Goal: Information Seeking & Learning: Learn about a topic

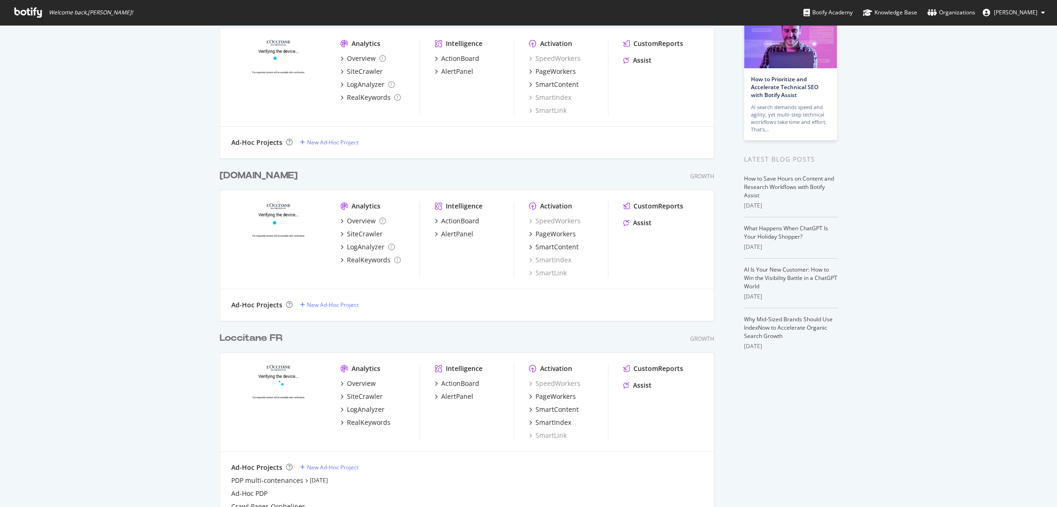
scroll to position [69, 0]
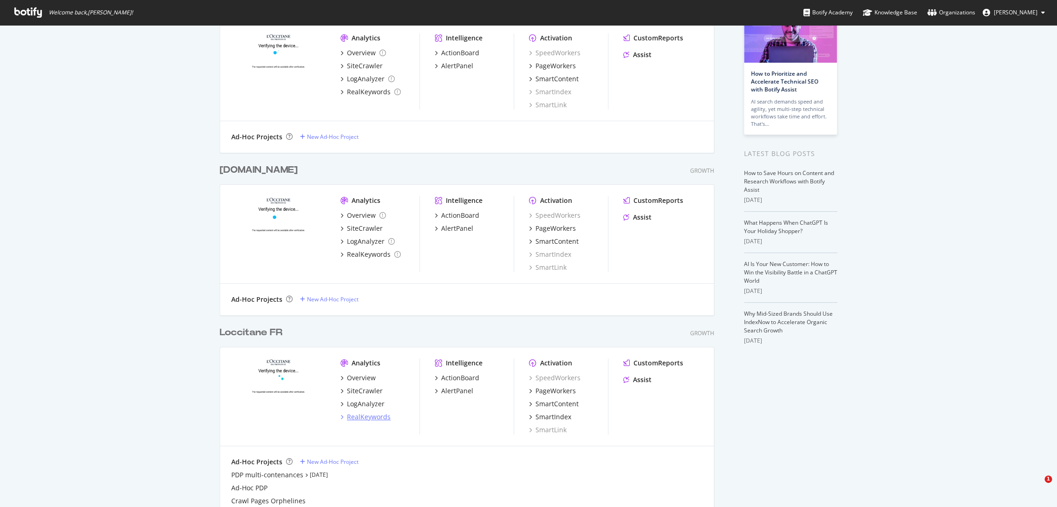
click at [368, 419] on div "RealKeywords" at bounding box center [369, 416] width 44 height 9
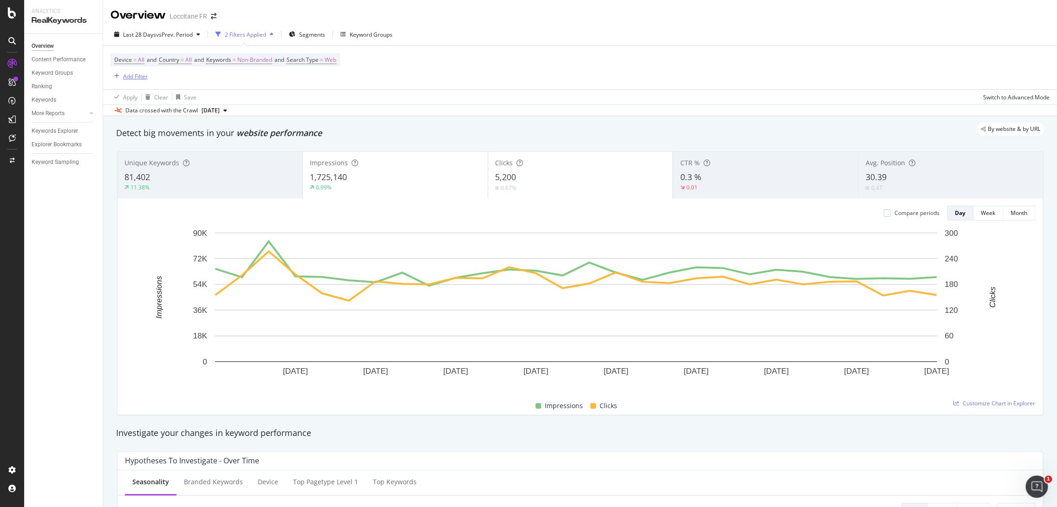
click at [135, 71] on div "Add Filter" at bounding box center [128, 76] width 37 height 10
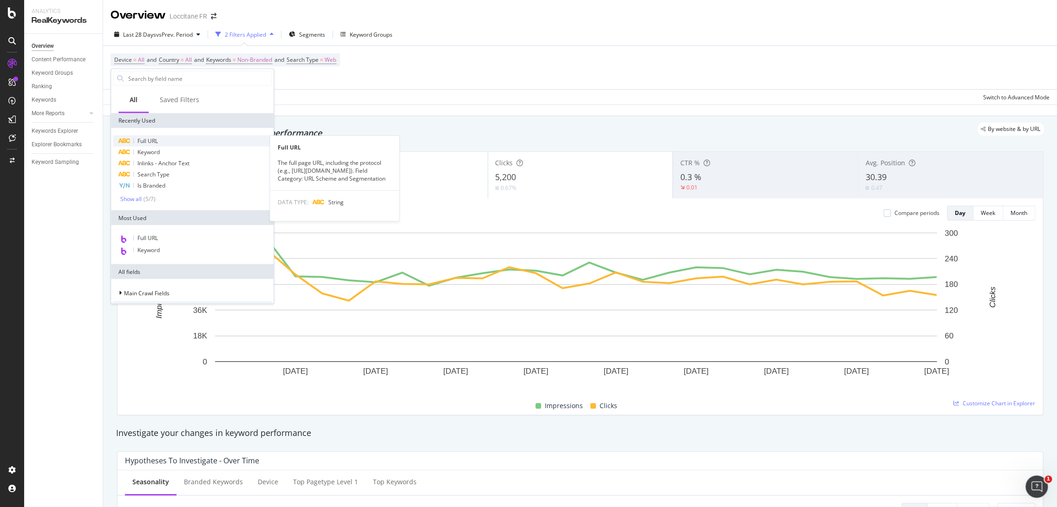
click at [161, 140] on div "Full URL" at bounding box center [192, 141] width 159 height 11
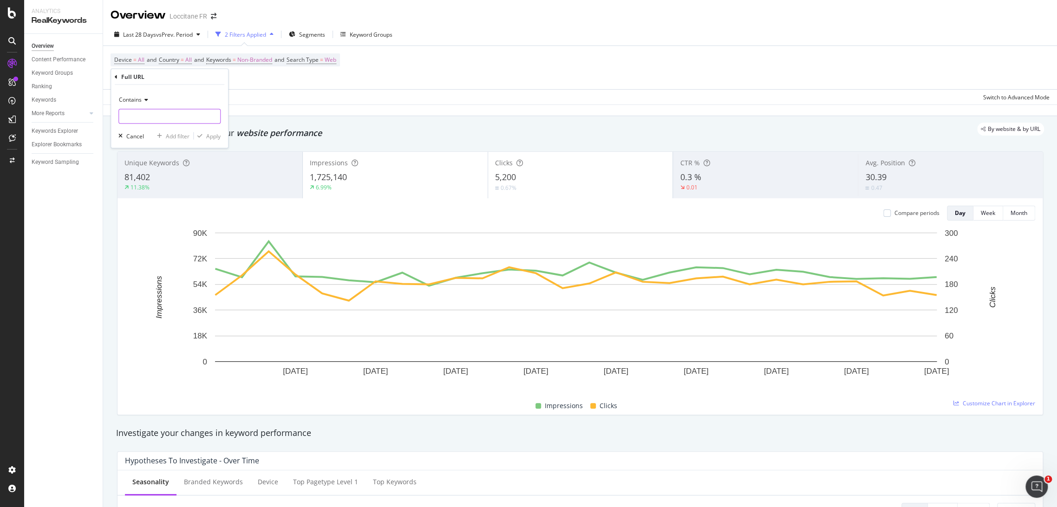
click at [157, 114] on input "text" at bounding box center [169, 116] width 101 height 15
type input "avent"
click at [212, 140] on button "Apply" at bounding box center [207, 135] width 27 height 9
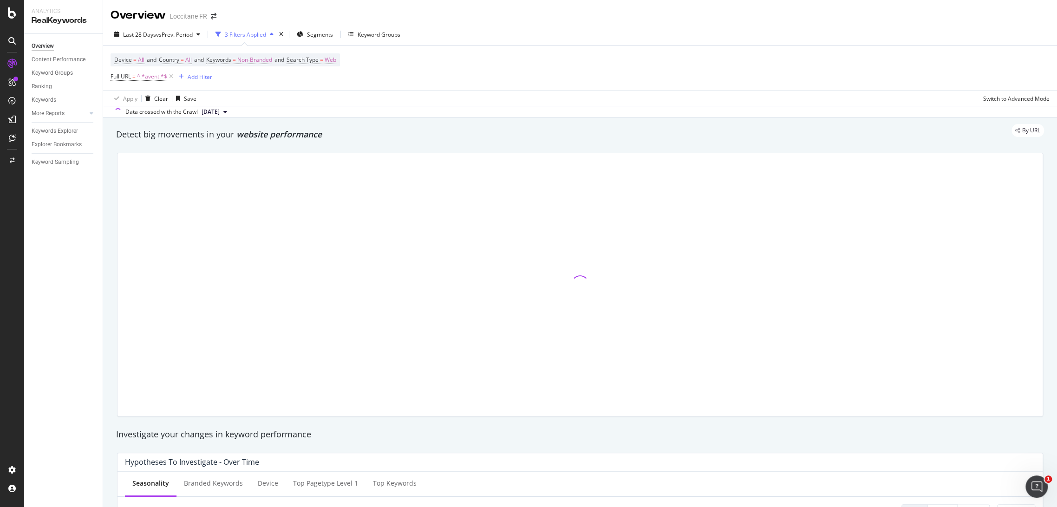
click at [167, 43] on div "Last 28 Days vs Prev. Period 3 Filters Applied Segments Keyword Groups" at bounding box center [580, 36] width 954 height 19
click at [167, 39] on div "Last 28 Days vs Prev. Period" at bounding box center [156, 34] width 93 height 14
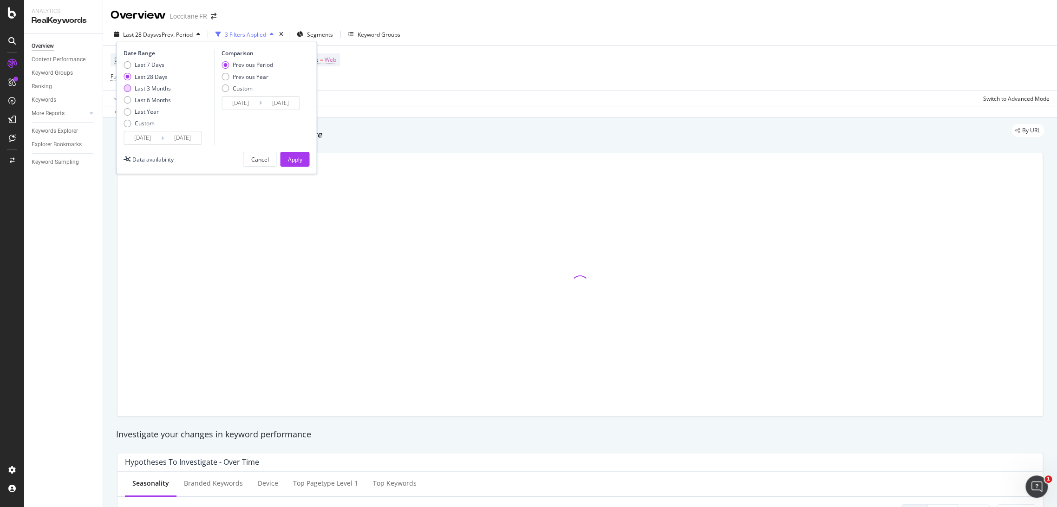
click at [147, 88] on div "Last 3 Months" at bounding box center [153, 88] width 36 height 8
type input "[DATE]"
click at [291, 157] on div "Apply" at bounding box center [294, 160] width 14 height 8
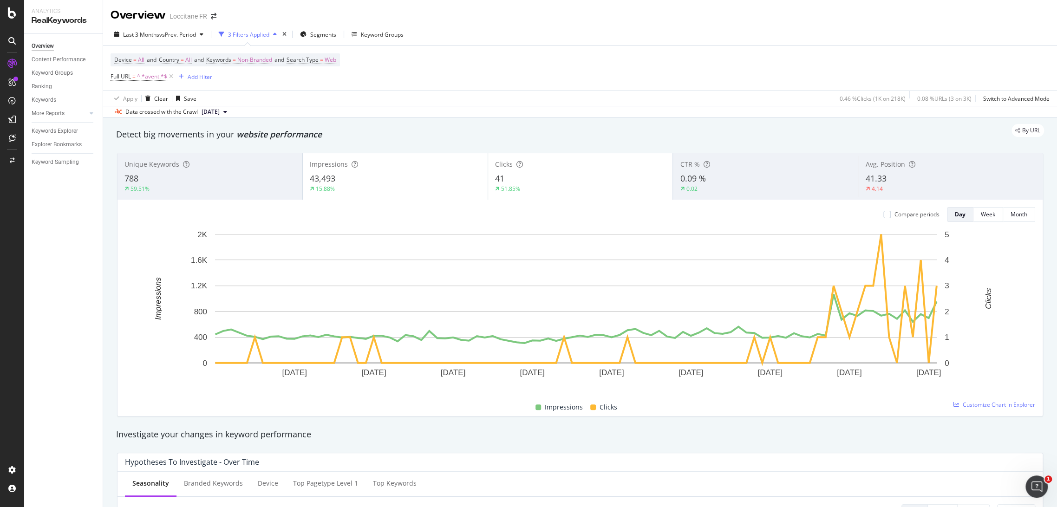
click at [545, 187] on div "51.85%" at bounding box center [580, 189] width 171 height 8
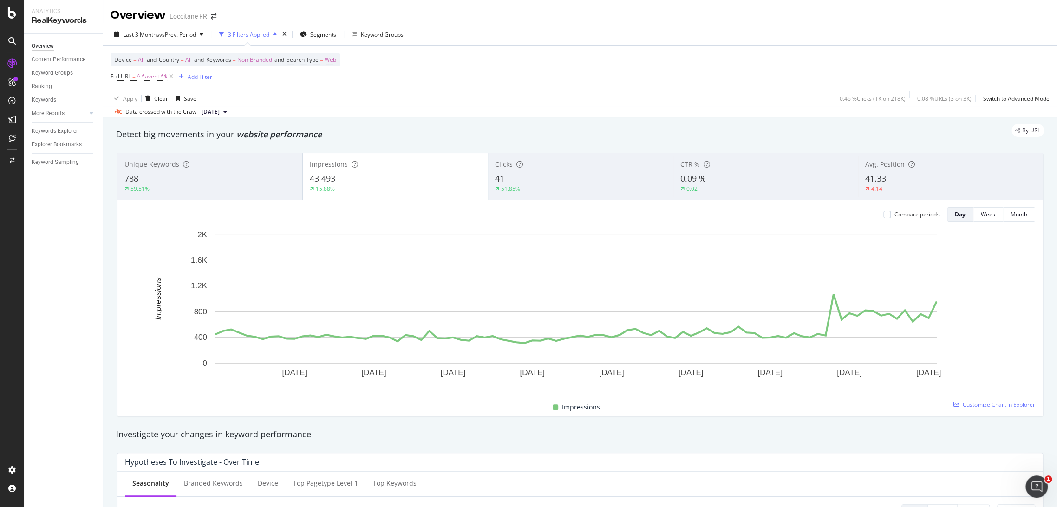
click at [563, 191] on div "51.85%" at bounding box center [580, 189] width 171 height 8
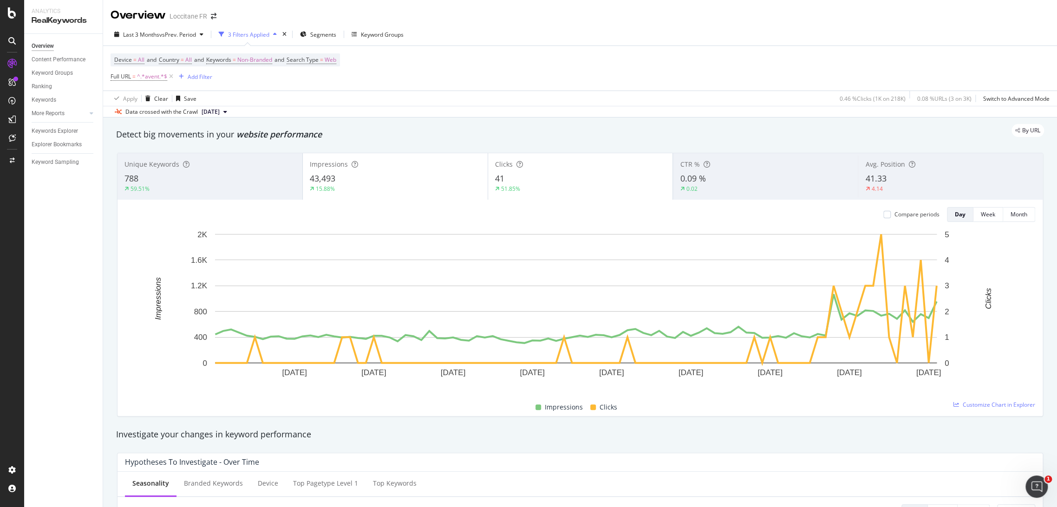
click at [391, 176] on div "43,493" at bounding box center [395, 179] width 171 height 12
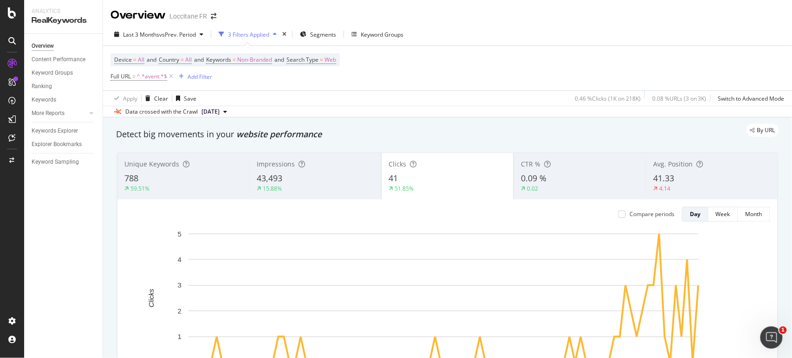
click at [674, 190] on div "4.14" at bounding box center [711, 189] width 117 height 8
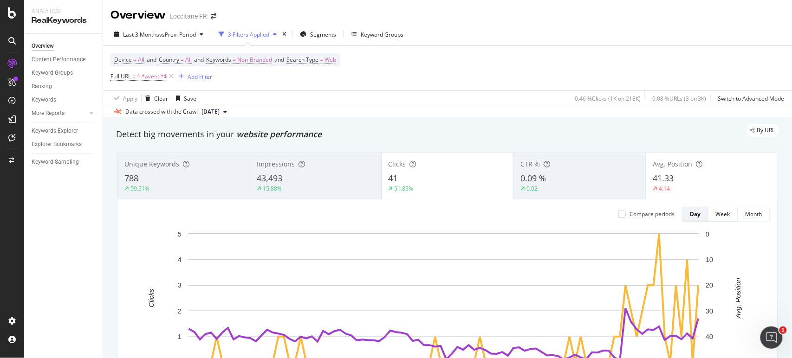
click at [443, 181] on div "41" at bounding box center [448, 179] width 118 height 12
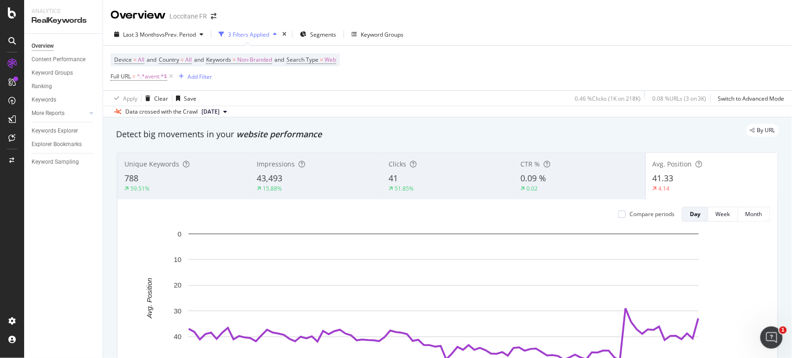
click at [219, 188] on div "59.51%" at bounding box center [183, 189] width 118 height 8
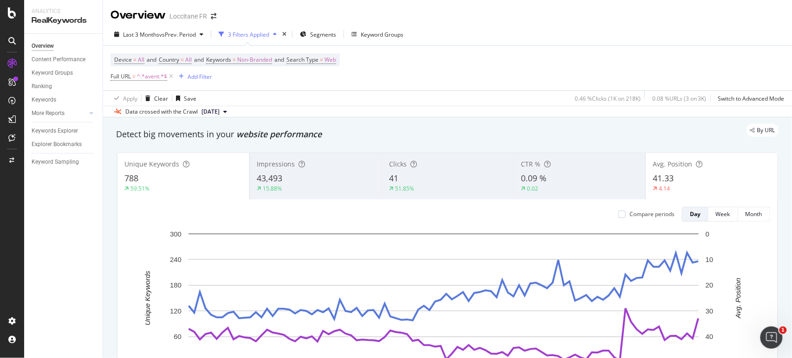
click at [674, 186] on div "4.14" at bounding box center [712, 189] width 118 height 8
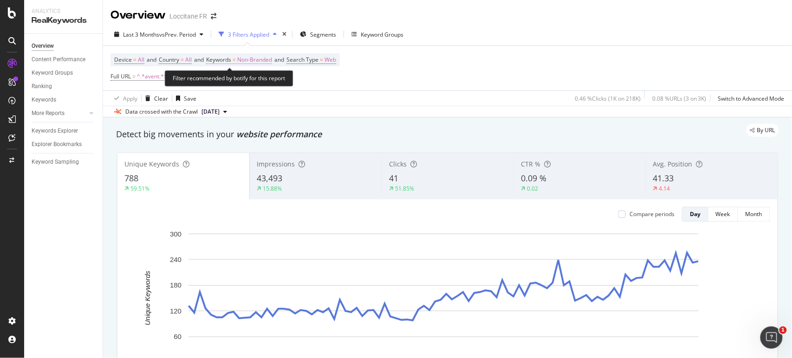
click at [268, 58] on span "Non-Branded" at bounding box center [254, 59] width 35 height 13
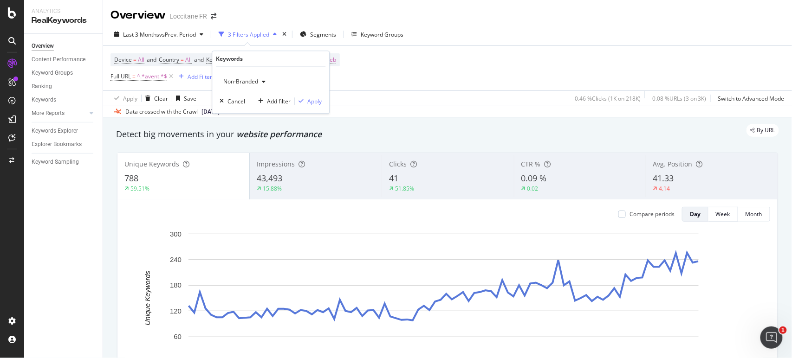
click at [260, 89] on button "Non-Branded" at bounding box center [245, 81] width 50 height 15
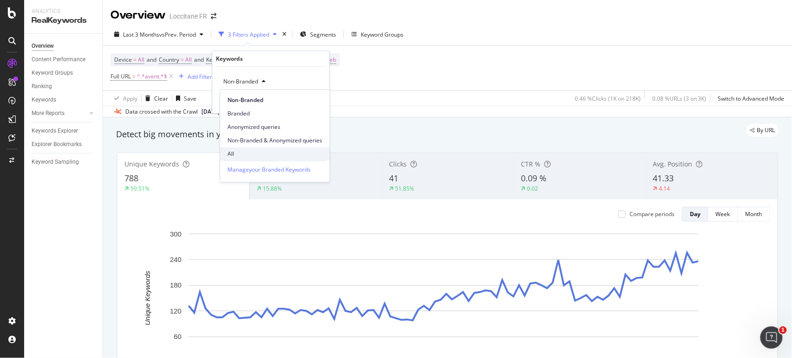
click at [251, 150] on span "All" at bounding box center [274, 154] width 95 height 8
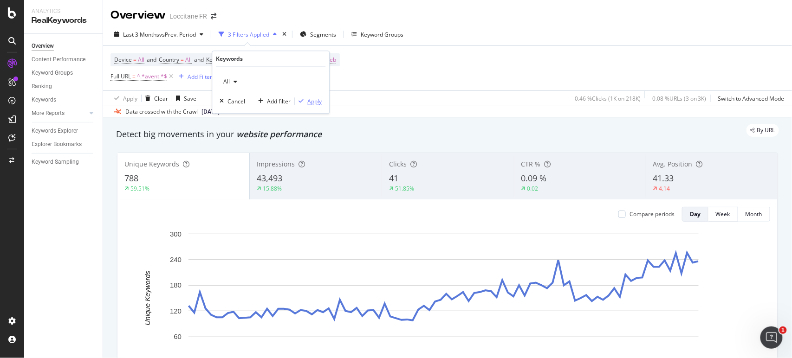
click at [312, 99] on div "Apply" at bounding box center [314, 101] width 14 height 8
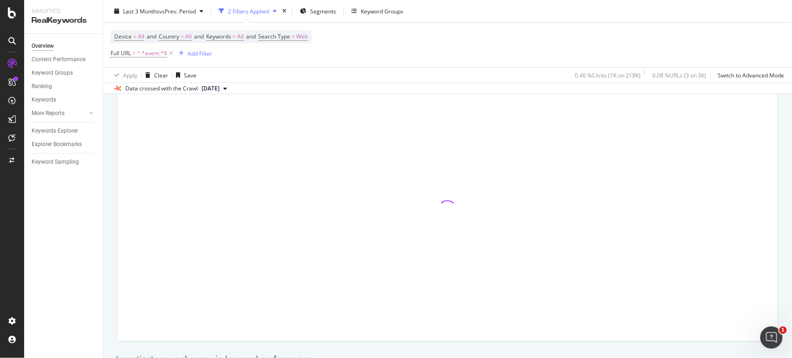
scroll to position [70, 0]
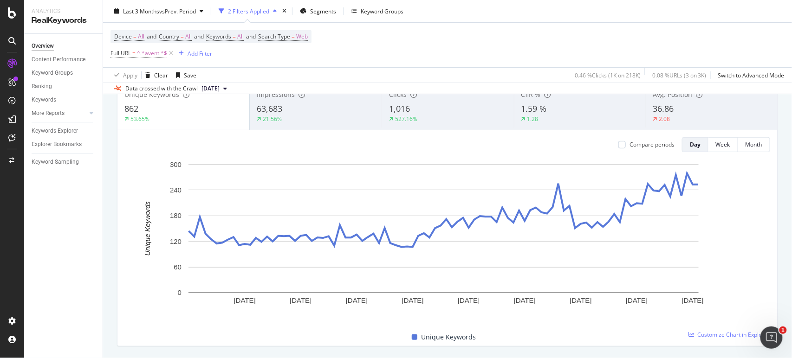
click at [408, 112] on div "1,016" at bounding box center [447, 109] width 117 height 12
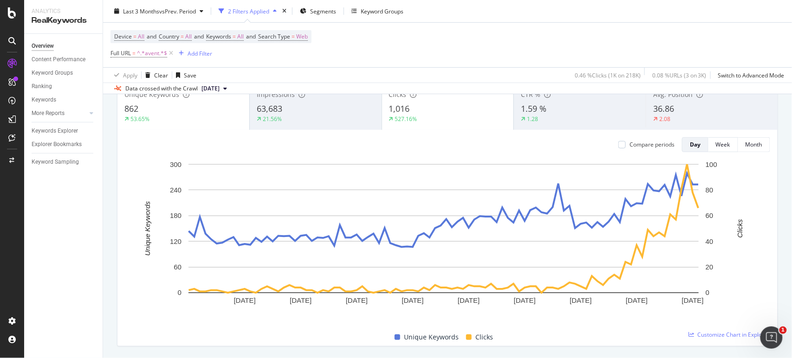
click at [167, 123] on div "Unique Keywords 862 53.65%" at bounding box center [183, 107] width 132 height 42
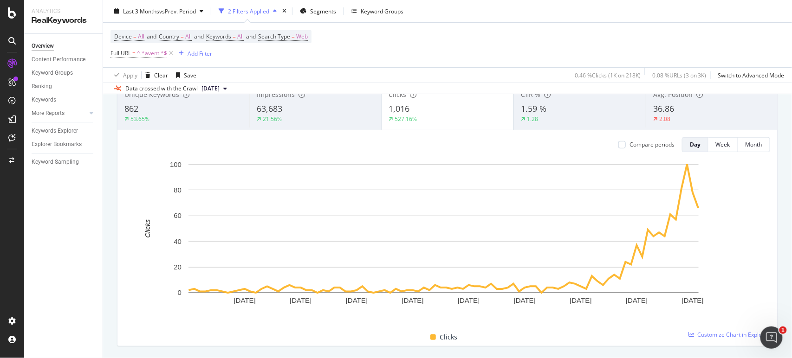
click at [314, 124] on div "Impressions 63,683 21.56%" at bounding box center [315, 107] width 132 height 42
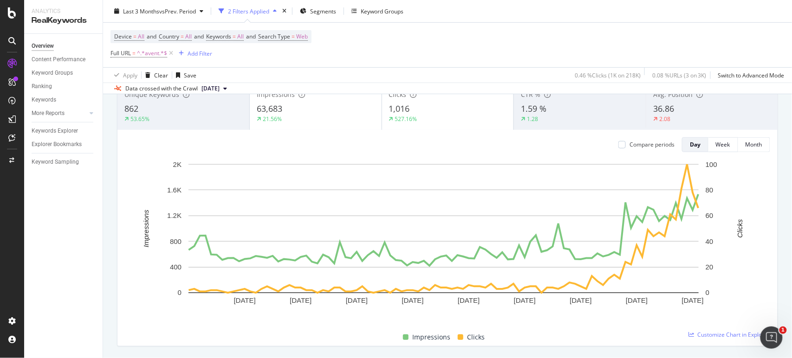
click at [437, 126] on div "Clicks 1,016 527.16%" at bounding box center [448, 107] width 132 height 42
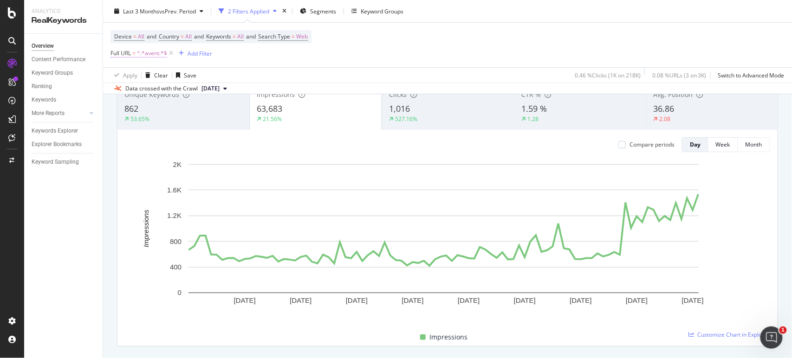
click at [162, 58] on span "^.*avent.*$" at bounding box center [152, 53] width 30 height 13
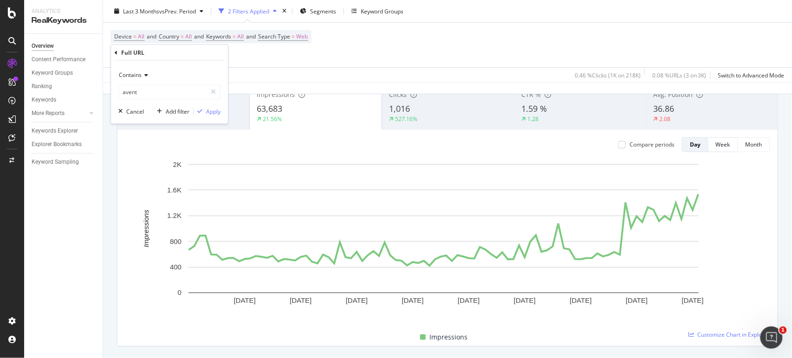
click at [259, 58] on div "Device = All and Country = All and Keywords = All and Search Type = Web Full UR…" at bounding box center [210, 45] width 201 height 30
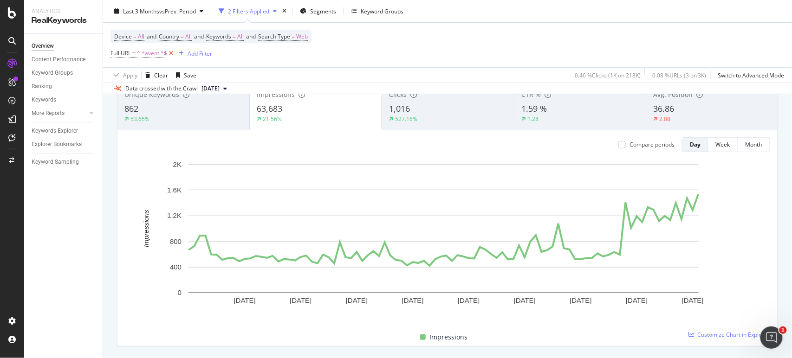
click at [169, 55] on icon at bounding box center [171, 53] width 8 height 9
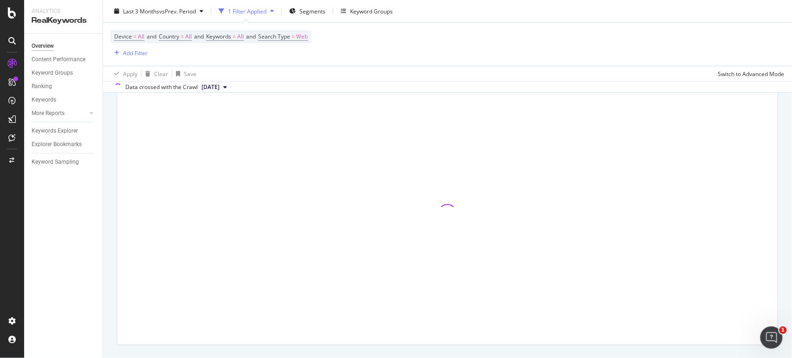
scroll to position [68, 0]
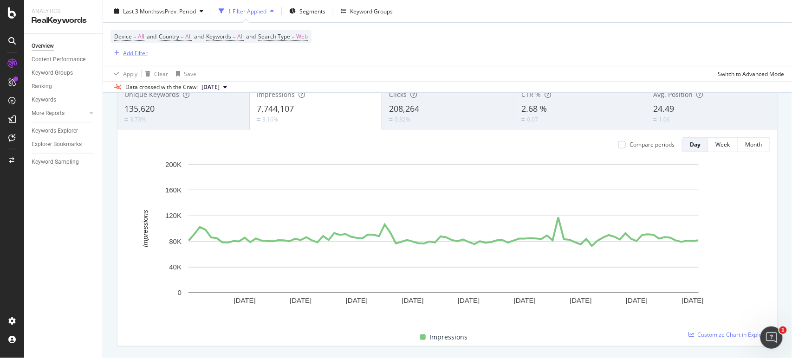
click at [132, 53] on div "Add Filter" at bounding box center [135, 53] width 25 height 8
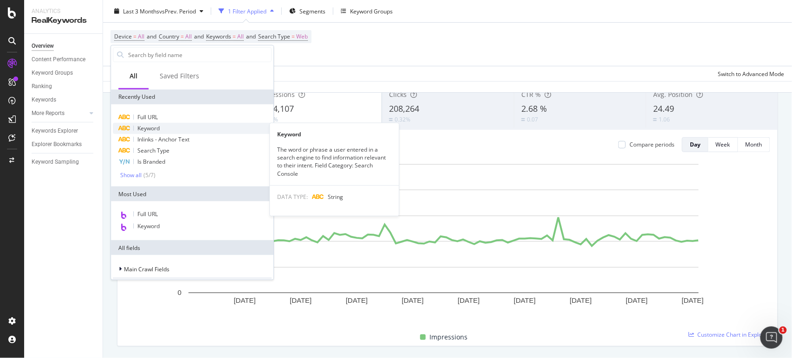
click at [170, 131] on div "Keyword" at bounding box center [192, 128] width 159 height 11
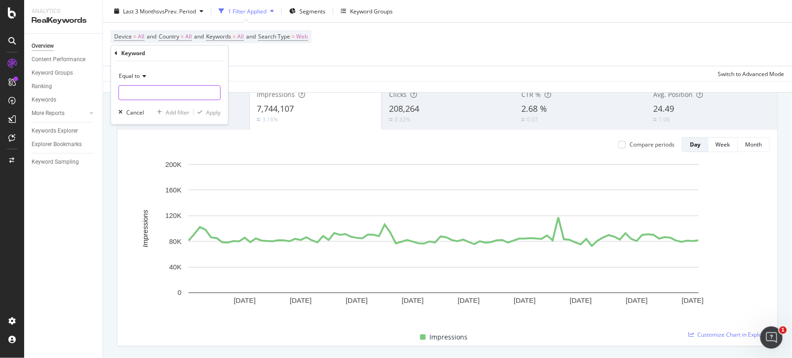
click at [153, 88] on input "text" at bounding box center [169, 92] width 101 height 15
type input "calendrier de l'avent"
click at [217, 112] on div "Apply" at bounding box center [213, 112] width 14 height 8
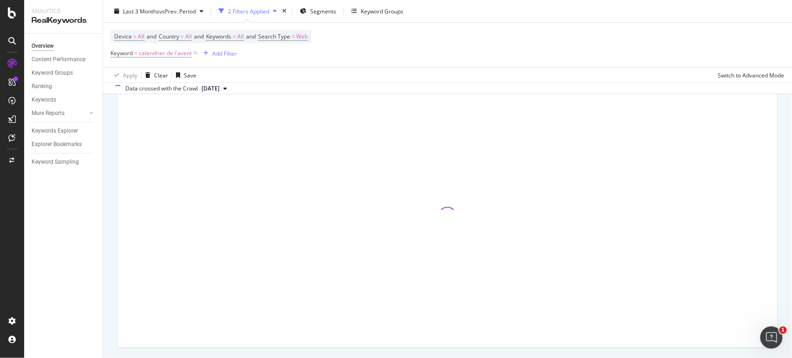
scroll to position [70, 0]
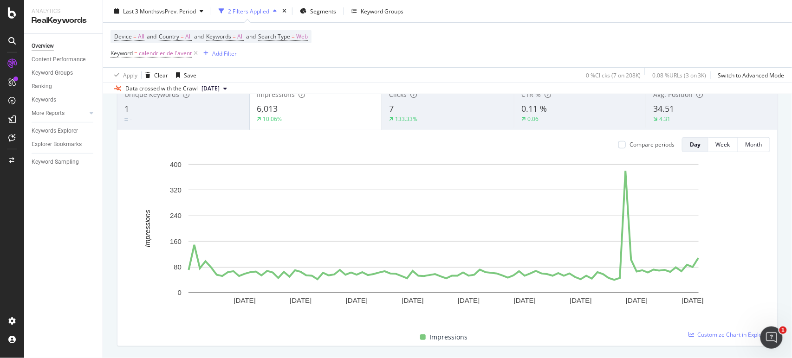
click at [428, 122] on div "133.33%" at bounding box center [448, 119] width 118 height 8
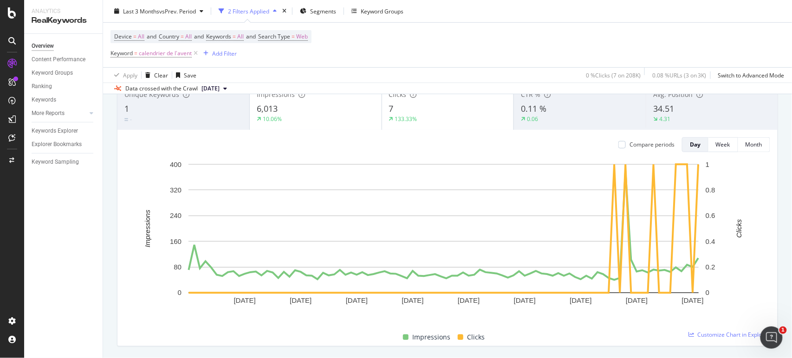
click at [333, 128] on div "Impressions 6,013 10.06%" at bounding box center [315, 107] width 132 height 46
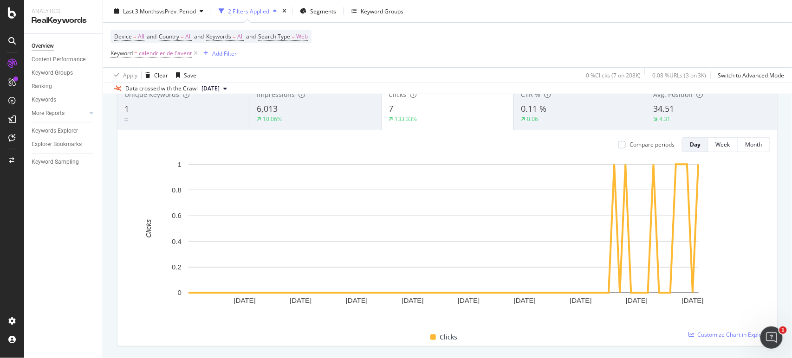
click at [656, 113] on span "34.51" at bounding box center [663, 108] width 21 height 11
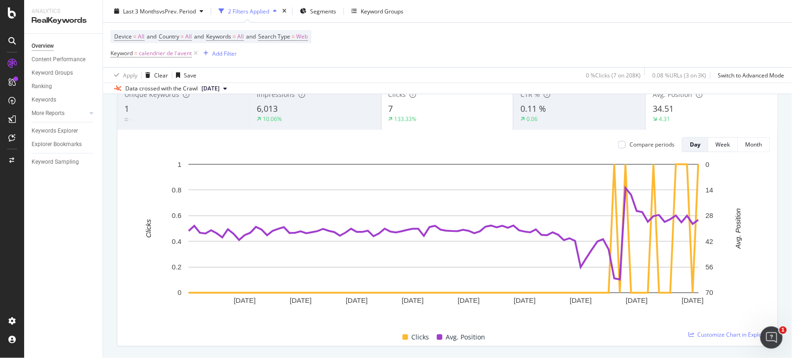
click at [433, 123] on div "133.33%" at bounding box center [448, 119] width 118 height 8
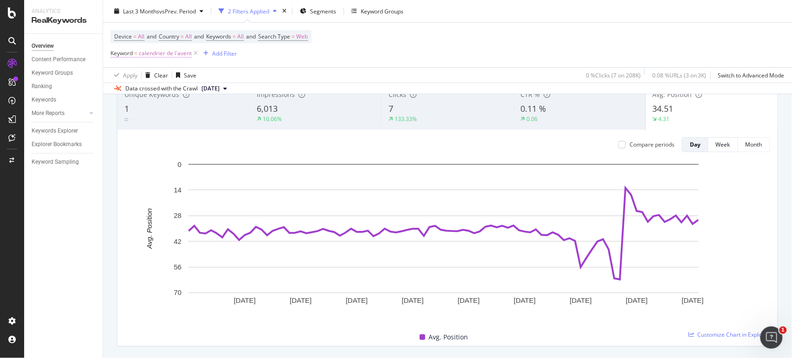
click at [177, 50] on span "calendrier de l'avent" at bounding box center [165, 53] width 53 height 13
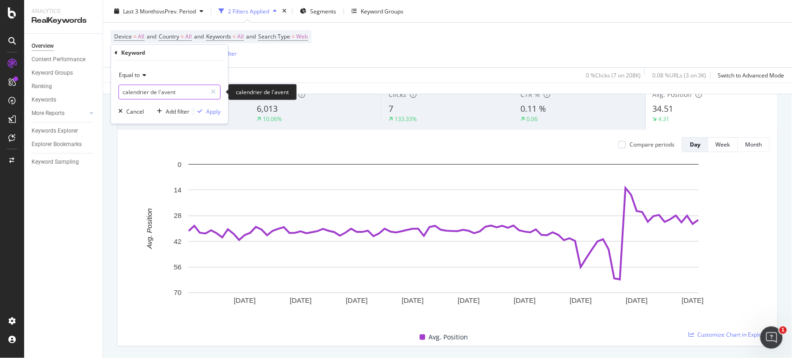
click at [200, 92] on input "calendrier de l'avent" at bounding box center [163, 92] width 88 height 15
type input "calendrier de l'avent beaute"
click at [206, 111] on div "button" at bounding box center [200, 112] width 13 height 6
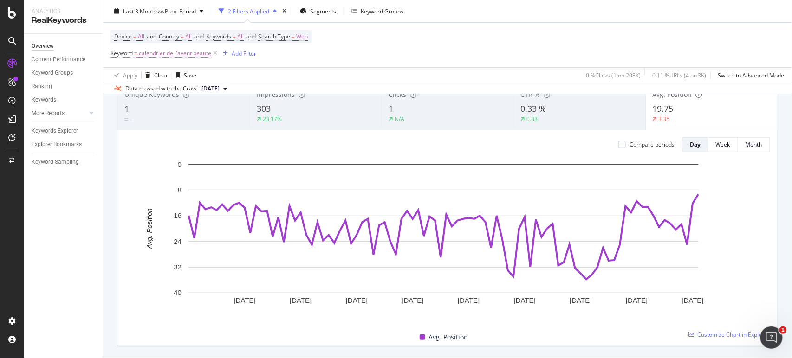
click at [173, 56] on span "calendrier de l'avent beaute" at bounding box center [175, 53] width 72 height 13
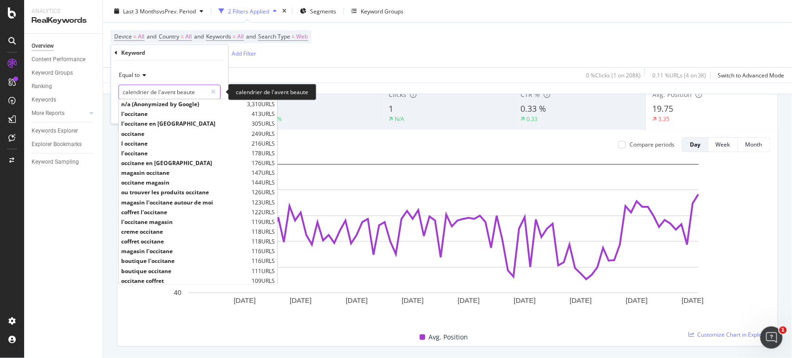
click at [194, 91] on input "calendrier de l'avent beaute" at bounding box center [163, 92] width 88 height 15
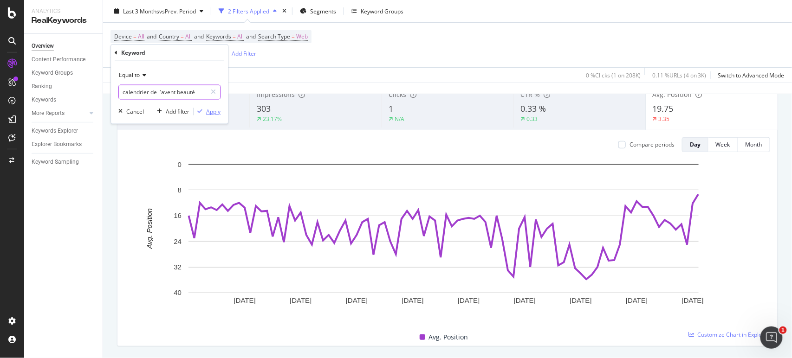
type input "calendrier de l'avent beauté"
click at [212, 114] on div "Apply" at bounding box center [213, 112] width 14 height 8
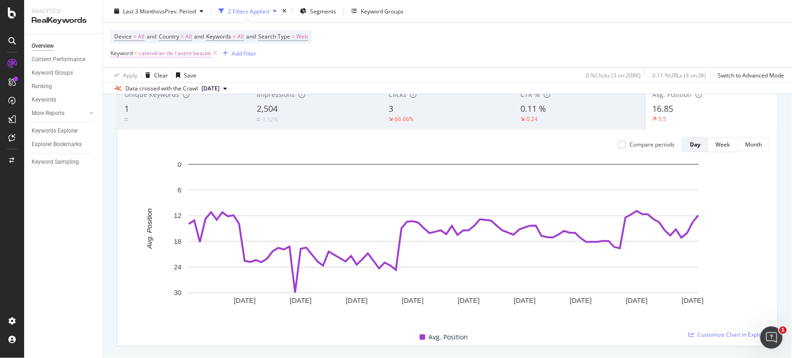
click at [161, 53] on span "calendrier de l'avent beauté" at bounding box center [175, 53] width 72 height 13
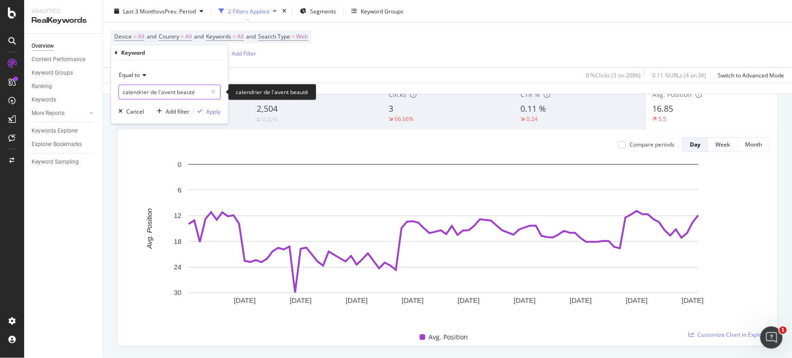
click at [187, 91] on input "calendrier de l'avent beauté" at bounding box center [163, 92] width 88 height 15
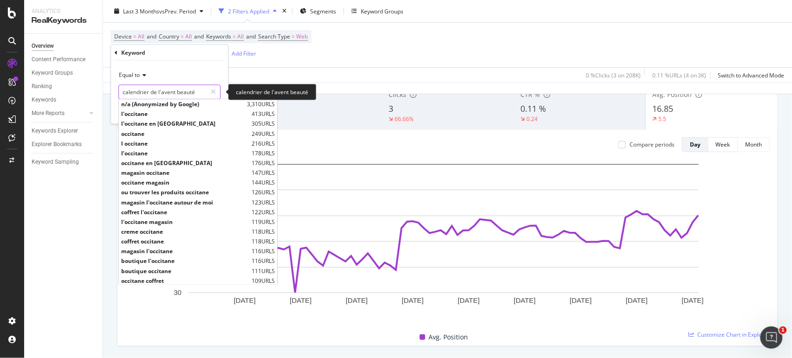
click at [187, 91] on input "calendrier de l'avent beauté" at bounding box center [163, 92] width 88 height 15
click at [189, 91] on input "calendrier de l'avent beauté" at bounding box center [163, 92] width 88 height 15
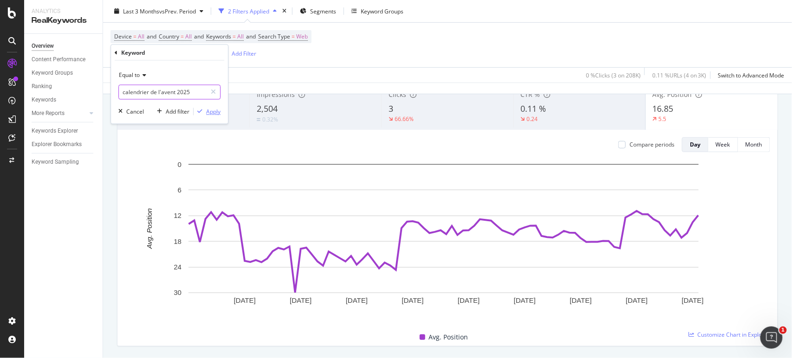
type input "calendrier de l'avent 2025"
click at [209, 108] on div "Apply" at bounding box center [207, 112] width 27 height 8
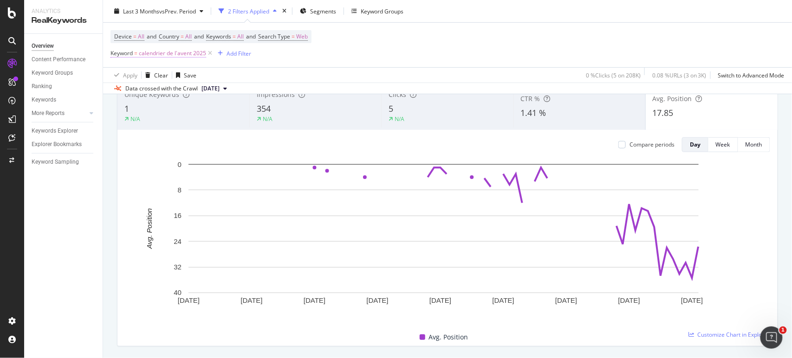
click at [181, 52] on span "calendrier de l'avent 2025" at bounding box center [172, 53] width 67 height 13
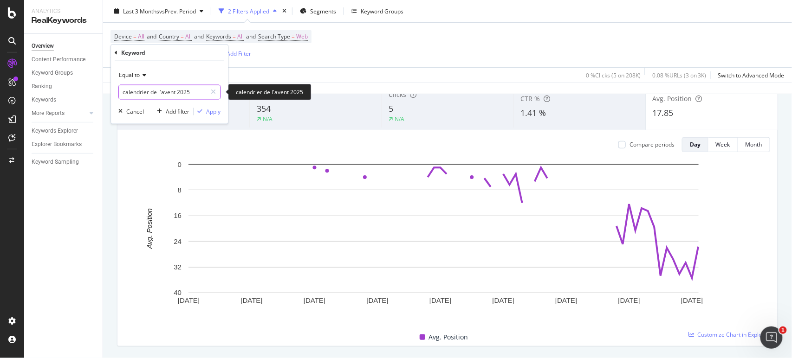
click at [182, 89] on input "calendrier de l'avent 2025" at bounding box center [163, 92] width 88 height 15
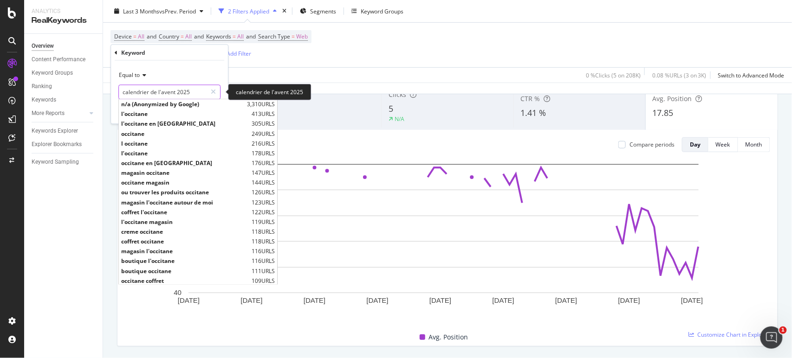
click at [182, 89] on input "calendrier de l'avent 2025" at bounding box center [163, 92] width 88 height 15
click at [189, 93] on input "calendrier de l'avent 2025" at bounding box center [163, 92] width 88 height 15
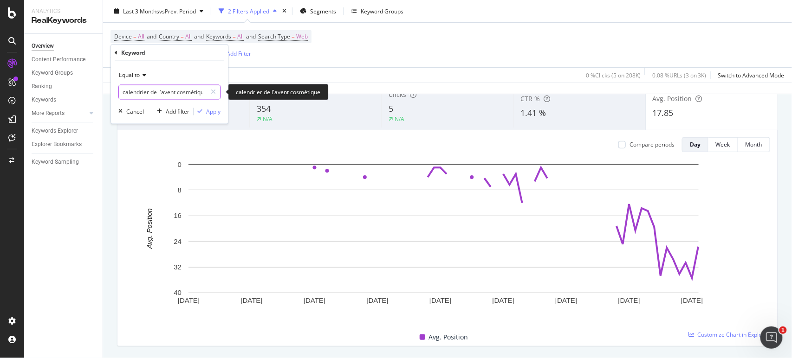
scroll to position [0, 4]
type input "calendrier de l'avent cosmétique"
click at [214, 111] on div "Apply" at bounding box center [213, 112] width 14 height 8
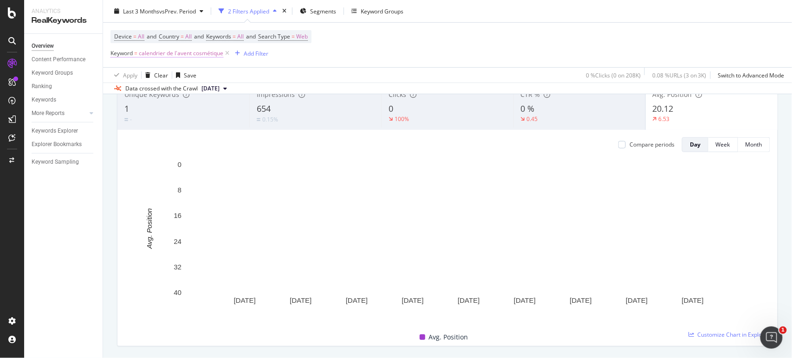
click at [209, 55] on span "calendrier de l'avent cosmétique" at bounding box center [181, 53] width 84 height 13
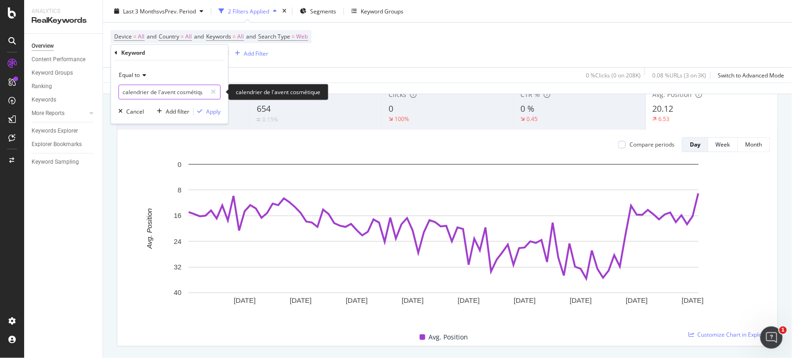
click at [202, 94] on input "calendrier de l'avent cosmétique" at bounding box center [163, 92] width 88 height 15
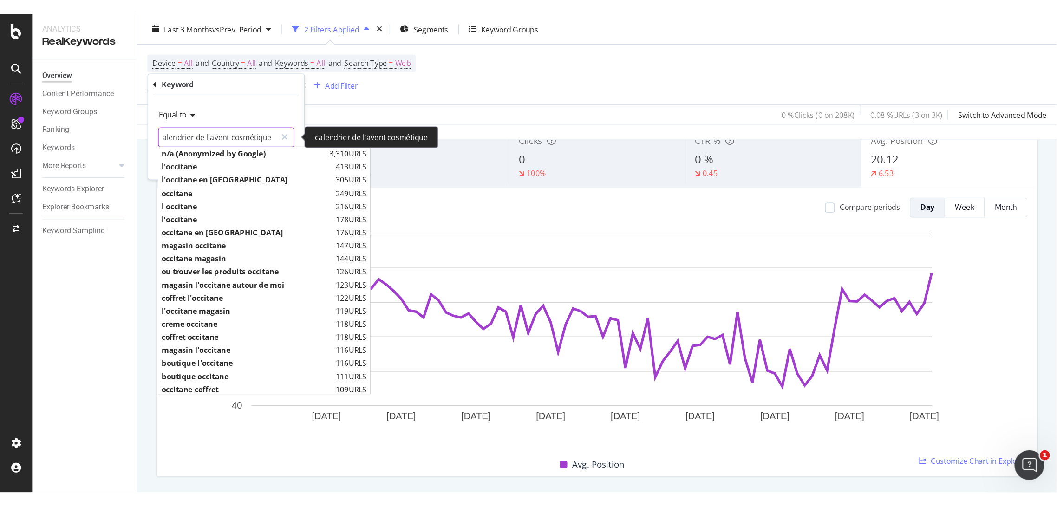
scroll to position [0, 6]
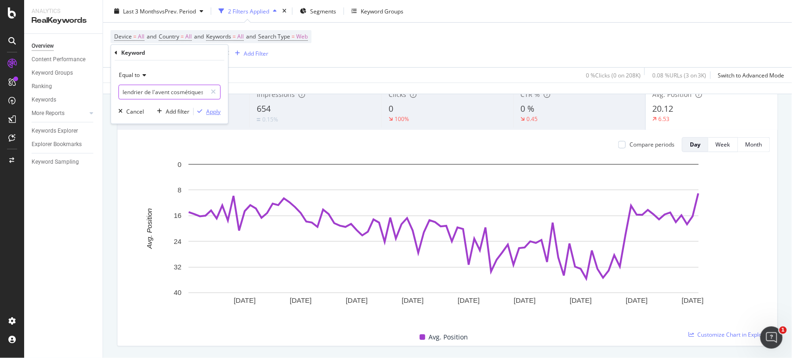
type input "calendrier de l'avent cosmétiques"
click at [217, 114] on div "Apply" at bounding box center [213, 112] width 14 height 8
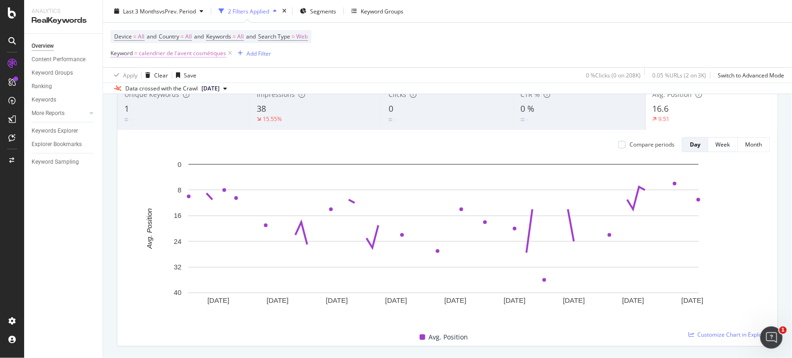
click at [209, 52] on span "calendrier de l'avent cosmétiques" at bounding box center [182, 53] width 87 height 13
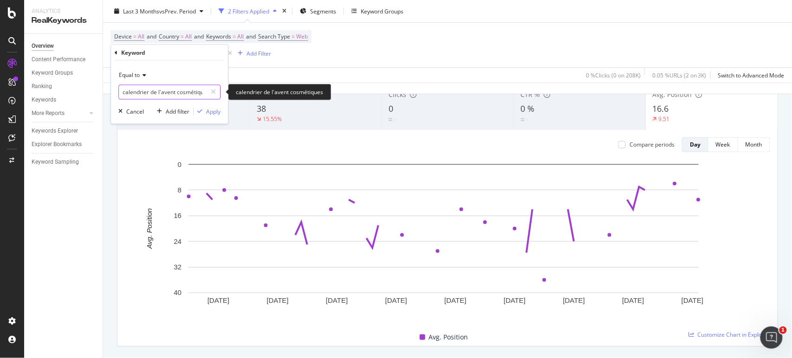
click at [197, 91] on input "calendrier de l'avent cosmétiques" at bounding box center [163, 92] width 88 height 15
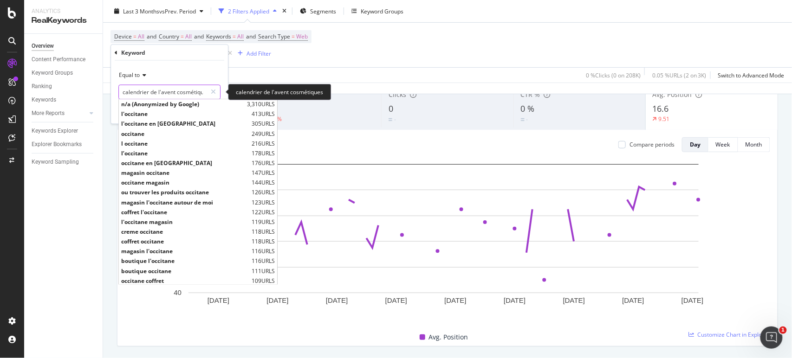
click at [197, 91] on input "calendrier de l'avent cosmétiques" at bounding box center [163, 92] width 88 height 15
click at [201, 93] on input "calendrier de l'avent cosmétiques" at bounding box center [163, 92] width 88 height 15
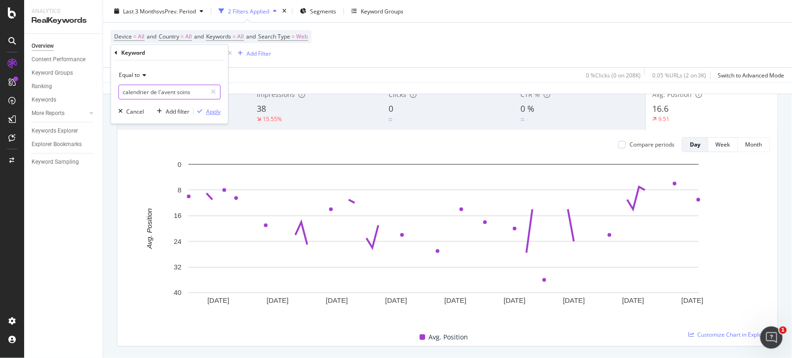
type input "calendrier de l'avent soins"
click at [214, 116] on div "Apply" at bounding box center [207, 112] width 27 height 8
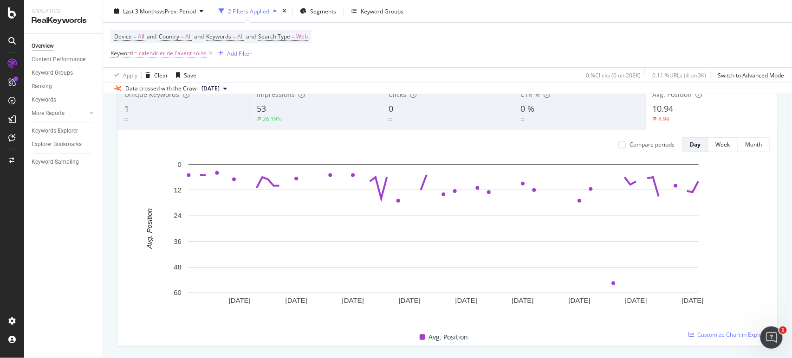
click at [193, 56] on span "calendrier de l'avent soins" at bounding box center [173, 53] width 68 height 13
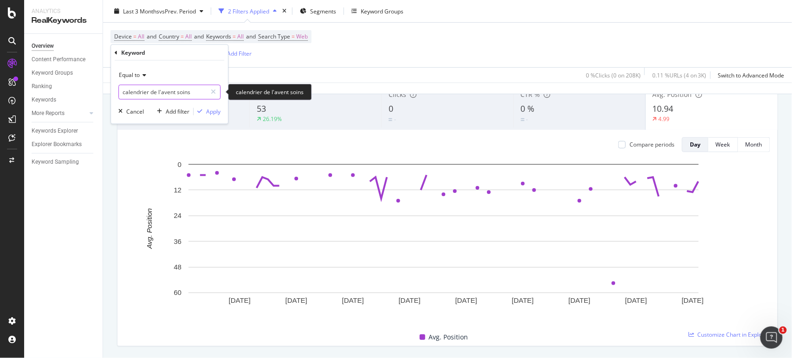
click at [191, 91] on input "calendrier de l'avent soins" at bounding box center [163, 92] width 88 height 15
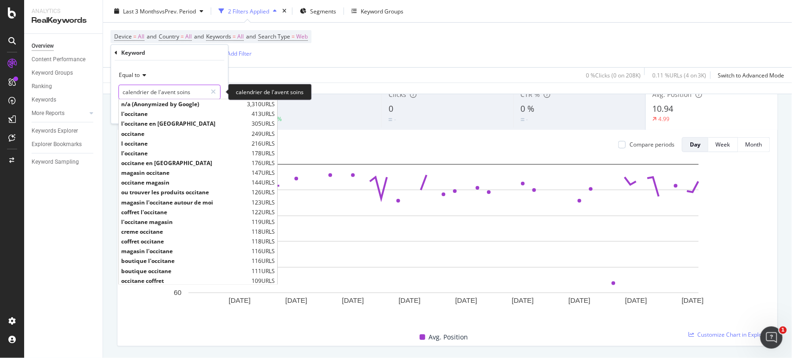
click at [197, 91] on input "calendrier de l'avent soins" at bounding box center [163, 92] width 88 height 15
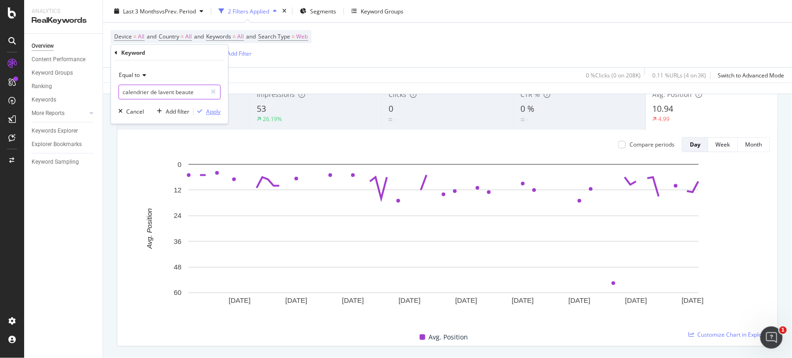
type input "calendrier de lavent beaute"
click at [210, 110] on div "Apply" at bounding box center [213, 112] width 14 height 8
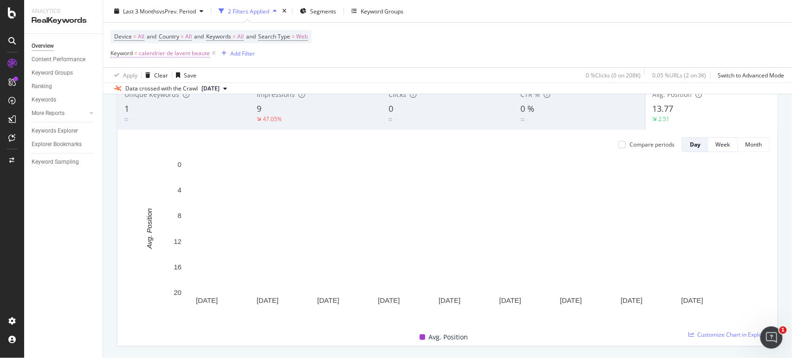
click at [160, 59] on span "calendrier de lavent beaute" at bounding box center [174, 53] width 71 height 13
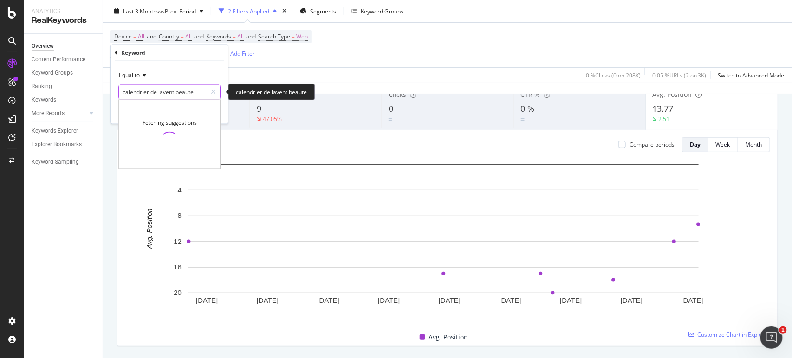
click at [160, 90] on input "calendrier de lavent beaute" at bounding box center [163, 92] width 88 height 15
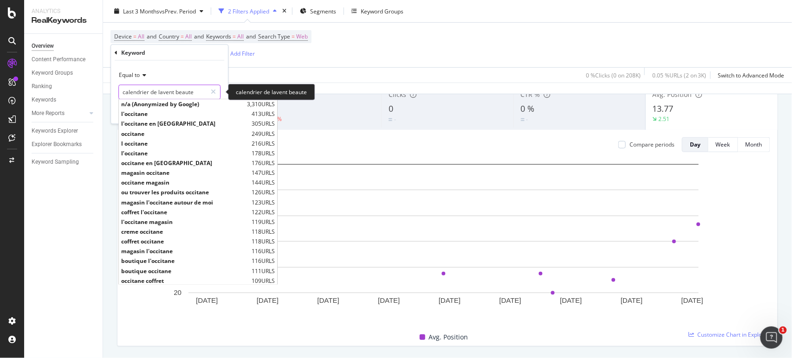
click at [161, 93] on input "calendrier de lavent beaute" at bounding box center [163, 92] width 88 height 15
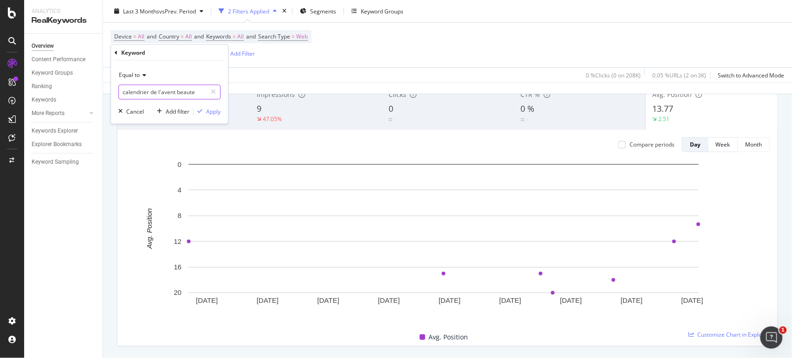
type input "calendrier de l'avent beaute"
click at [183, 81] on div "Equal to" at bounding box center [169, 75] width 102 height 15
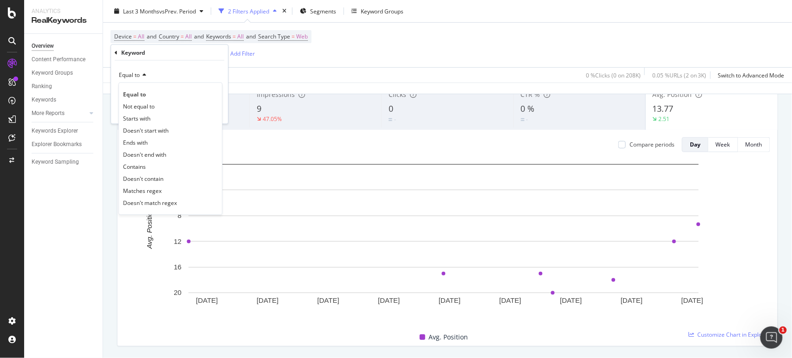
click at [215, 77] on div "Equal to" at bounding box center [169, 75] width 102 height 15
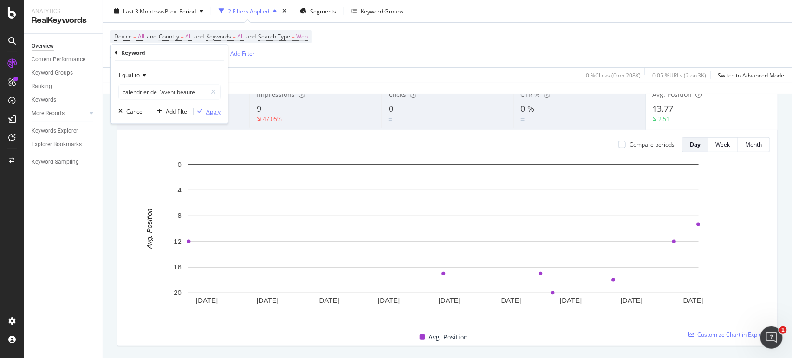
click at [217, 109] on div "Apply" at bounding box center [213, 112] width 14 height 8
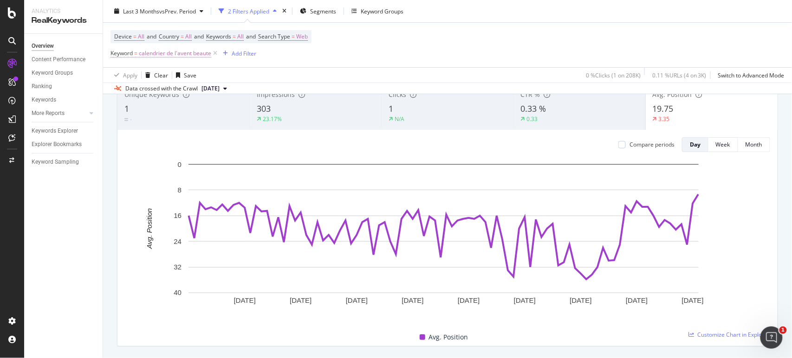
click at [196, 56] on span "calendrier de l'avent beaute" at bounding box center [175, 53] width 72 height 13
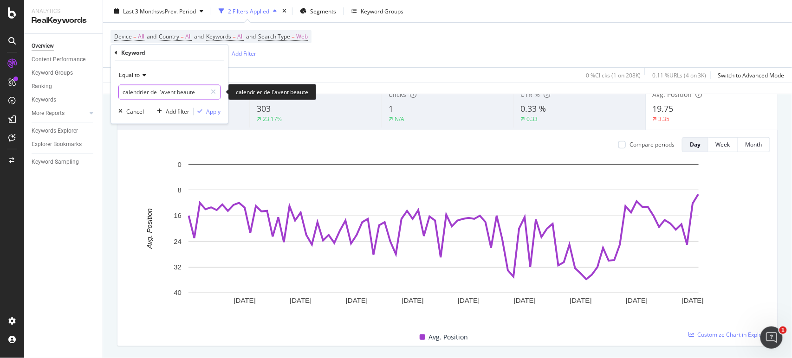
click at [193, 88] on input "calendrier de l'avent beaute" at bounding box center [163, 92] width 88 height 15
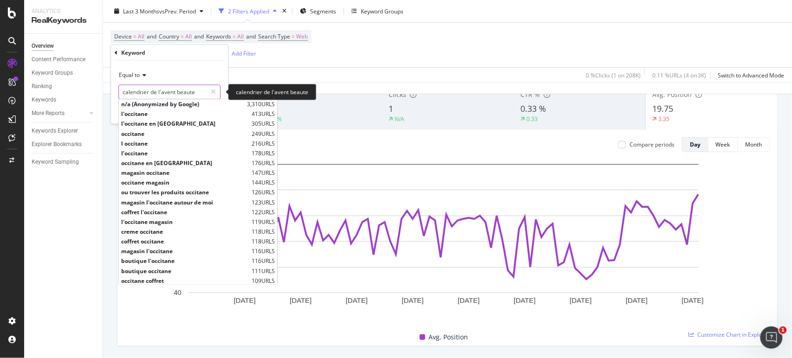
click at [196, 91] on input "calendrier de l'avent beaute" at bounding box center [163, 92] width 88 height 15
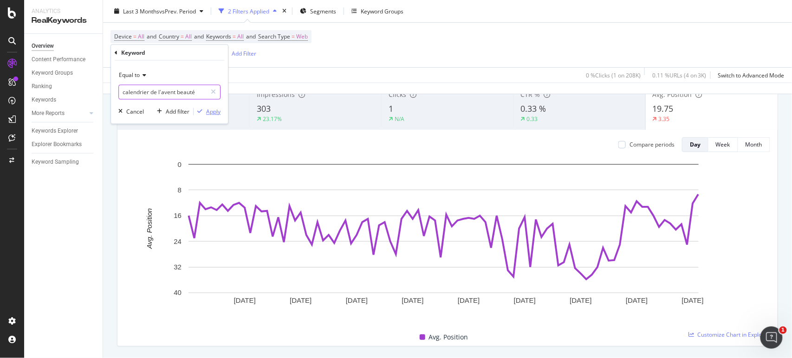
type input "calendrier de l'avent beauté"
click at [210, 109] on div "Apply" at bounding box center [213, 112] width 14 height 8
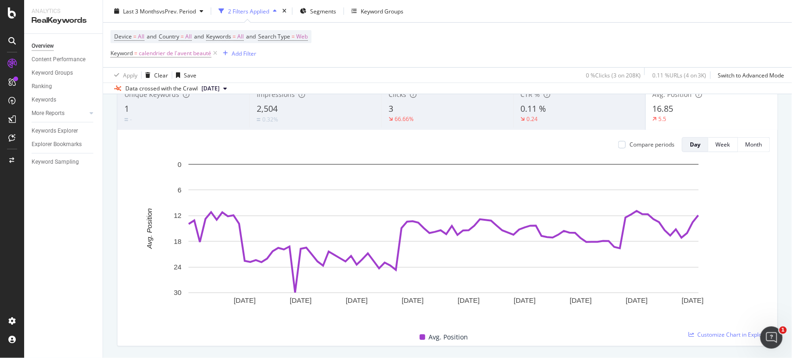
click at [451, 117] on div "66.66%" at bounding box center [447, 119] width 117 height 8
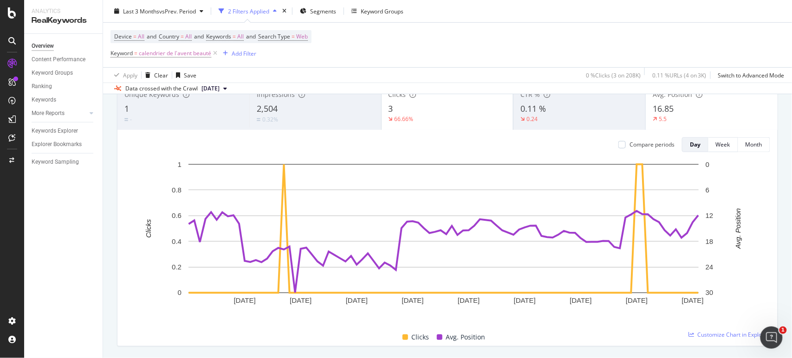
click at [451, 117] on div "66.66%" at bounding box center [448, 119] width 118 height 8
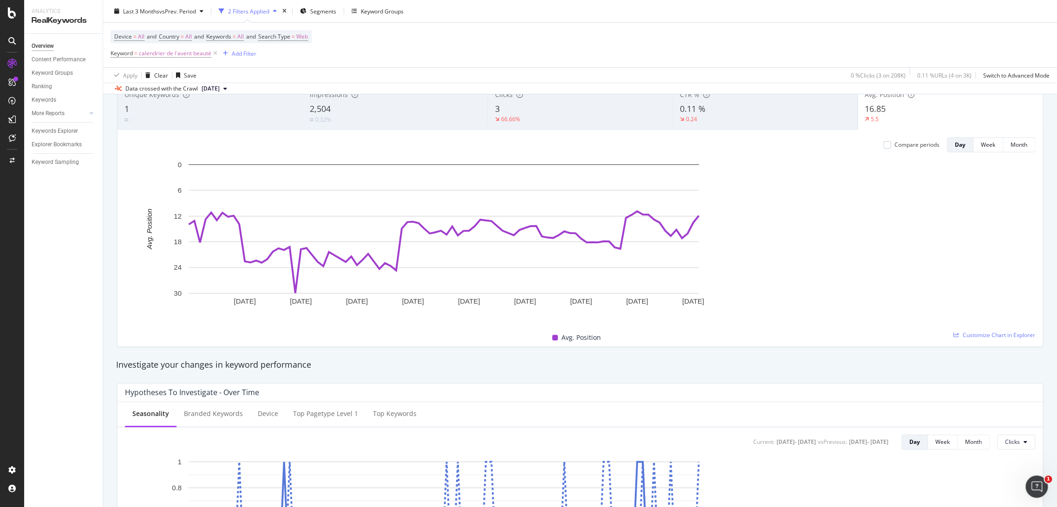
scroll to position [70, 0]
